Goal: Task Accomplishment & Management: Use online tool/utility

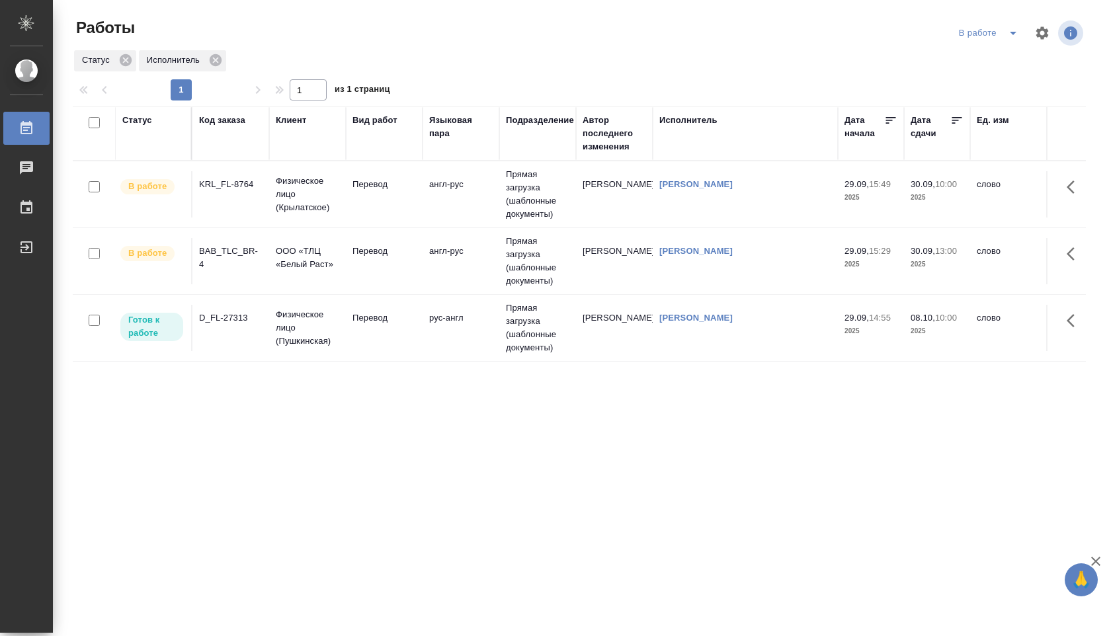
click at [470, 194] on td "англ-рус" at bounding box center [461, 194] width 77 height 46
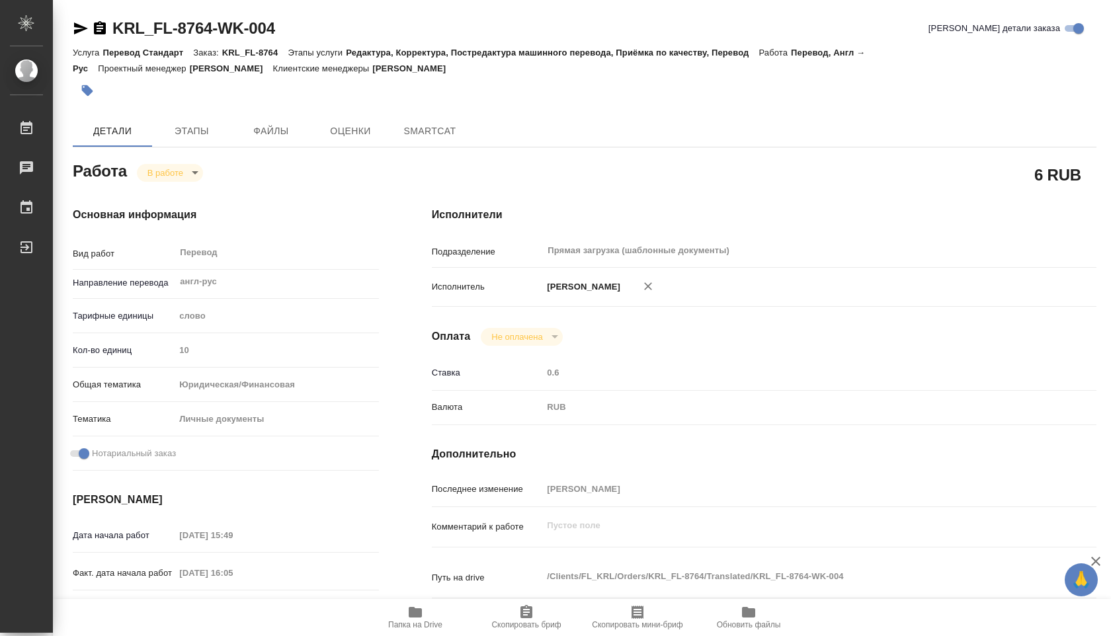
type textarea "x"
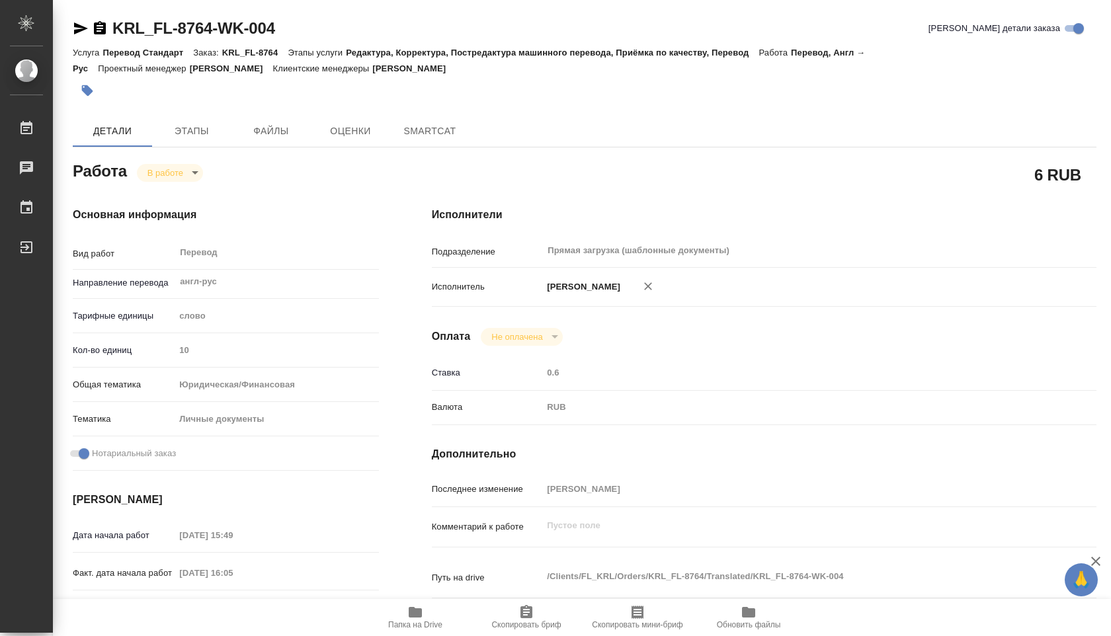
type textarea "x"
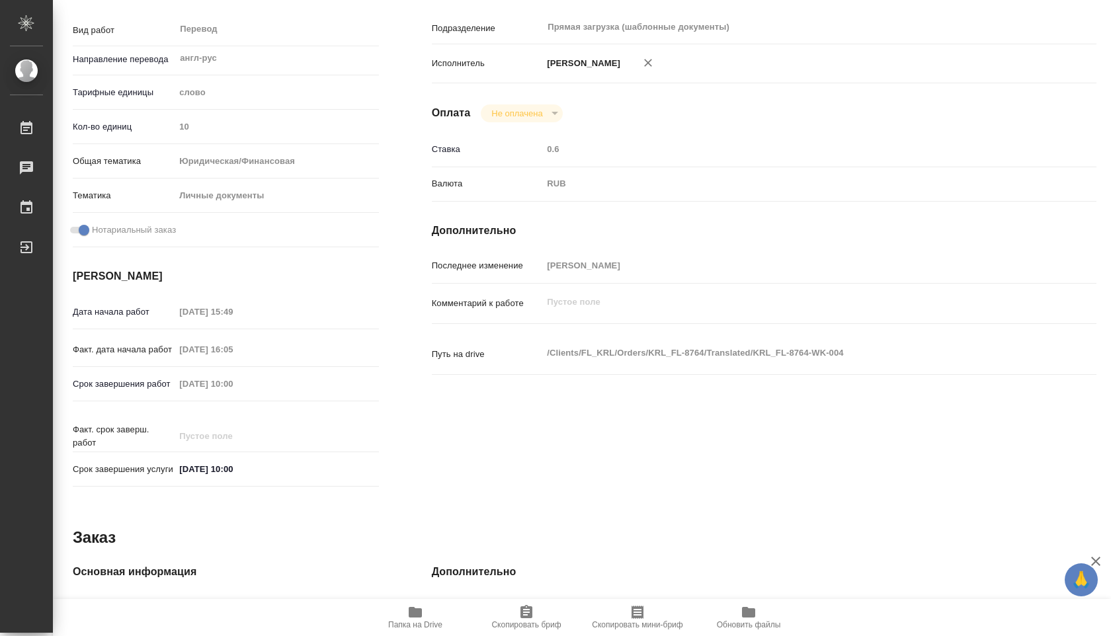
type textarea "x"
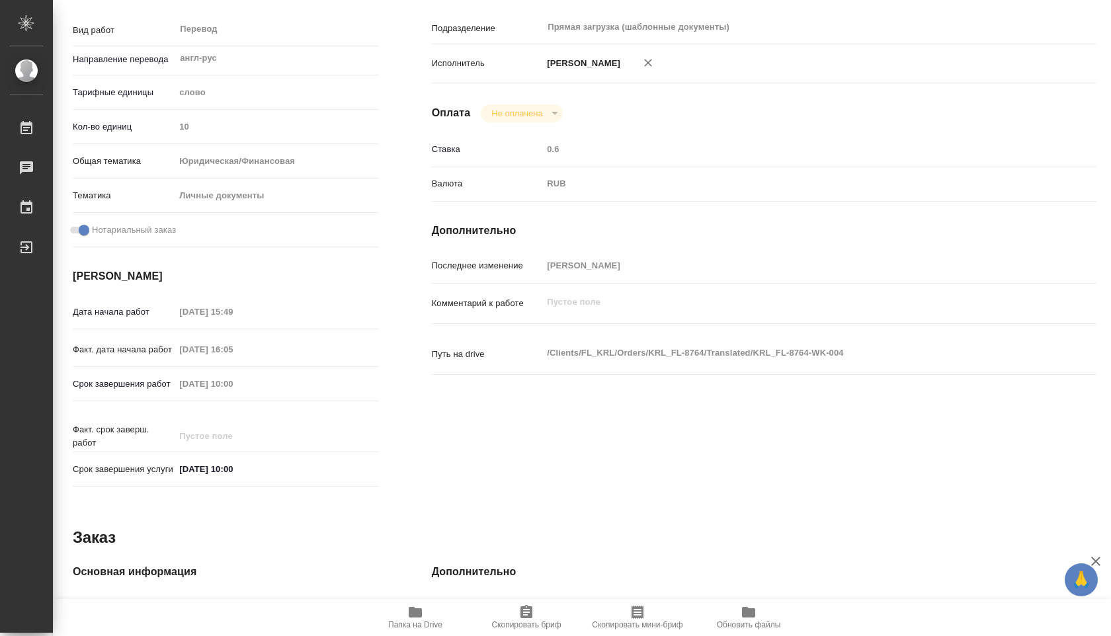
scroll to position [519, 0]
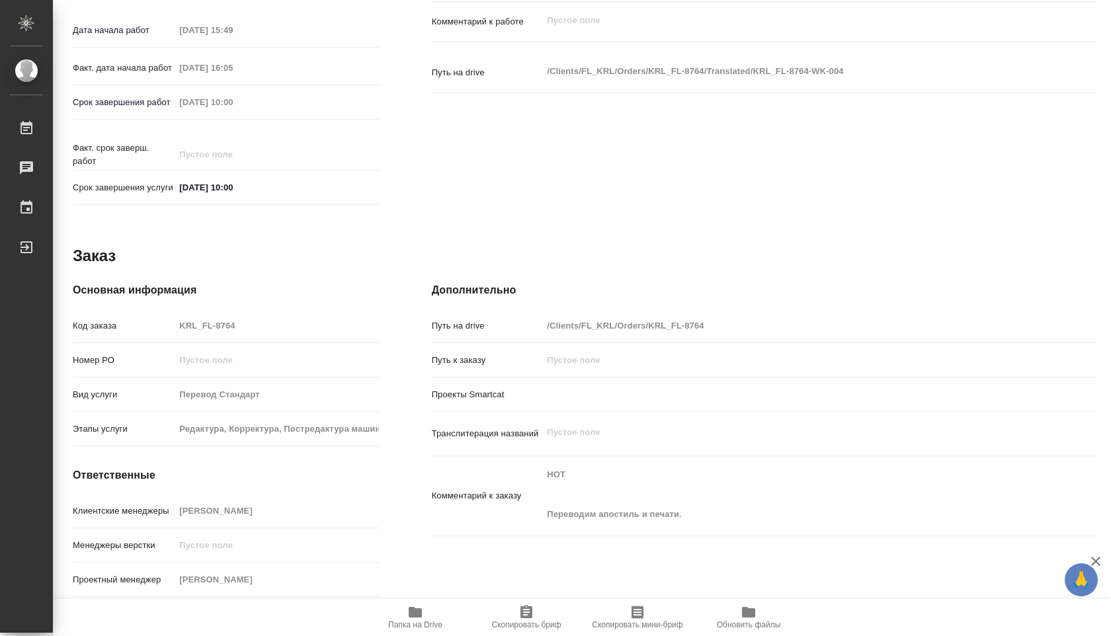
click at [406, 608] on span "Папка на Drive" at bounding box center [415, 617] width 95 height 25
type textarea "x"
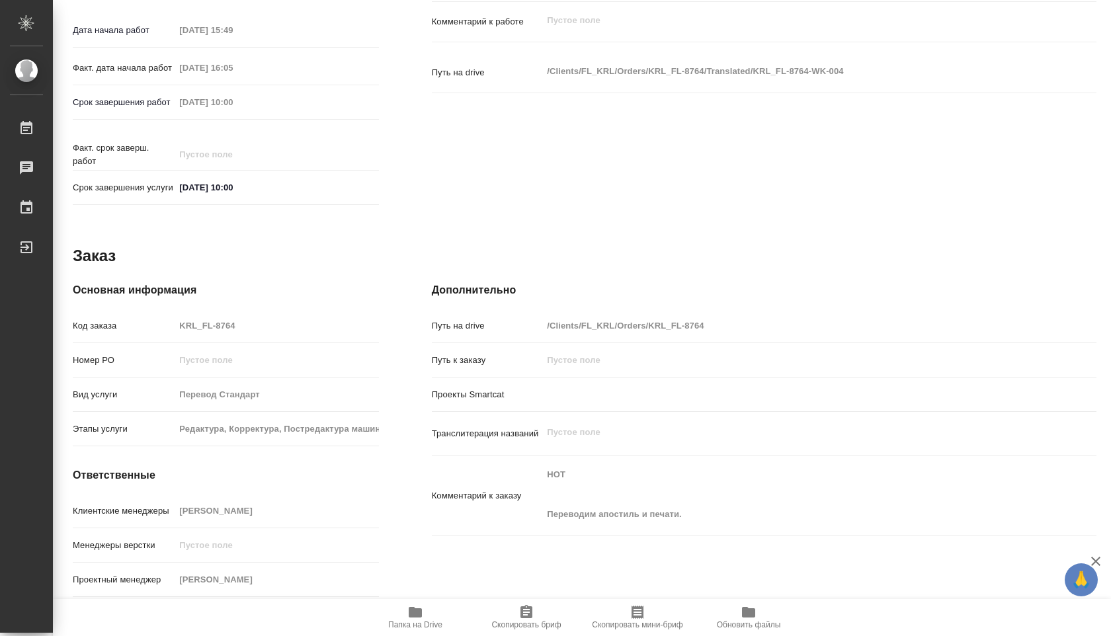
type textarea "x"
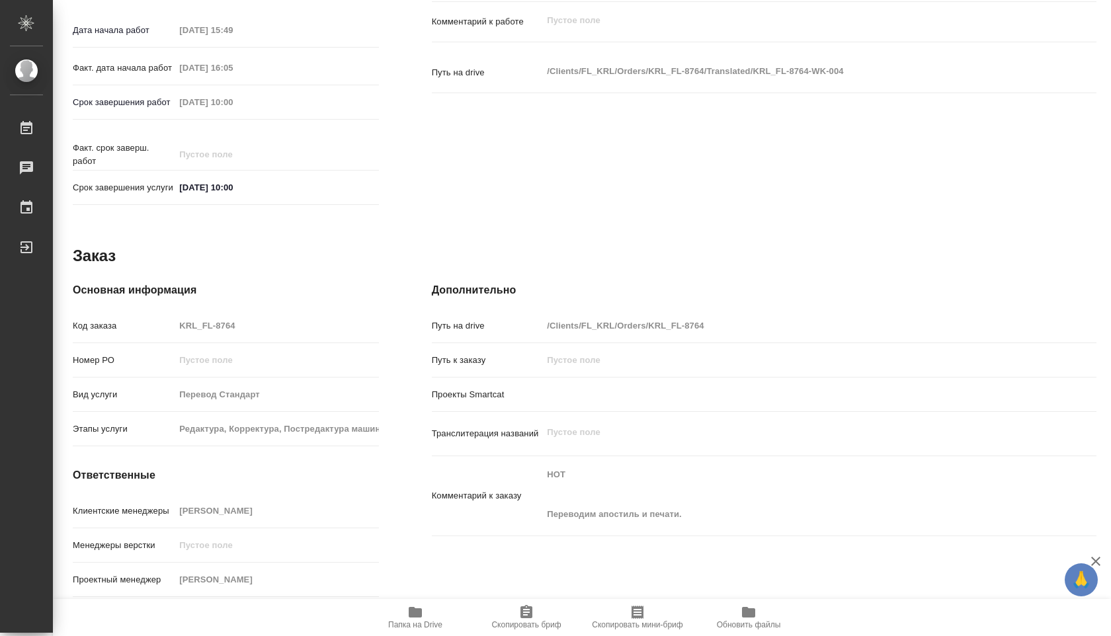
type textarea "x"
